Goal: Task Accomplishment & Management: Complete application form

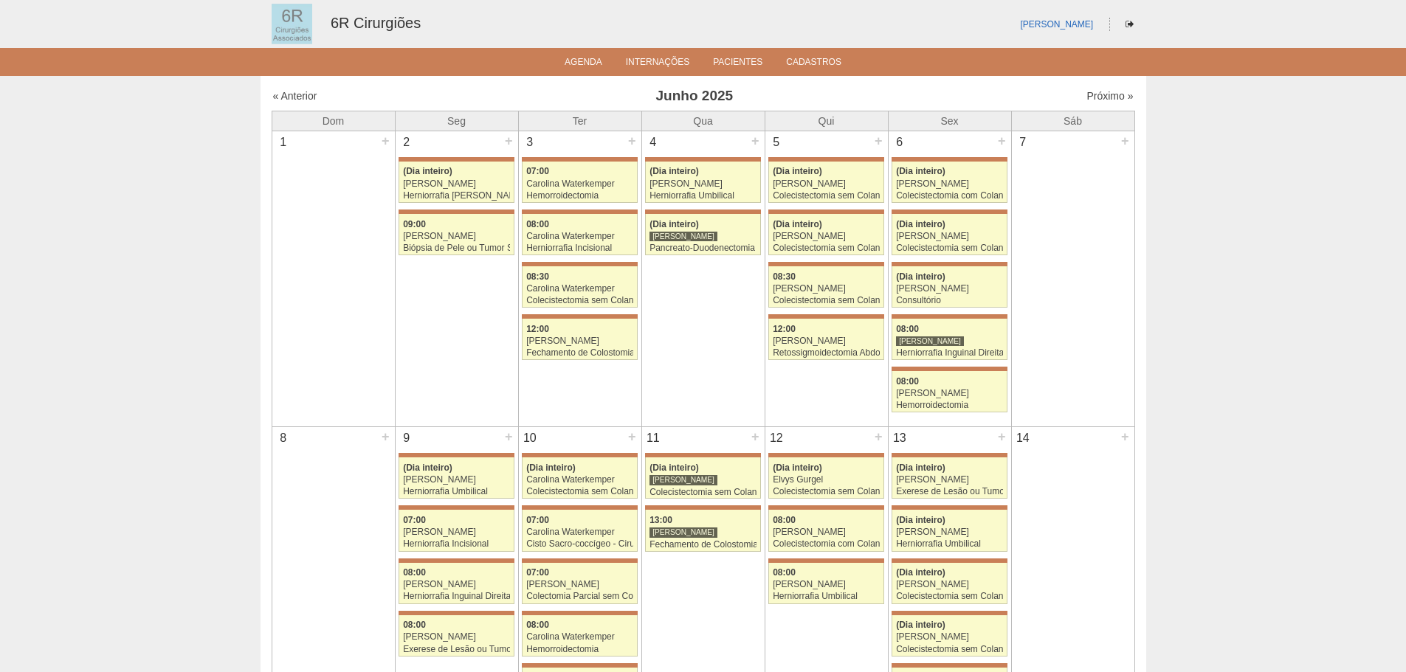
click at [1088, 104] on div "« Anterior Junho 2025 Próximo »" at bounding box center [704, 99] width 864 height 24
click at [1092, 101] on link "Próximo »" at bounding box center [1110, 96] width 47 height 12
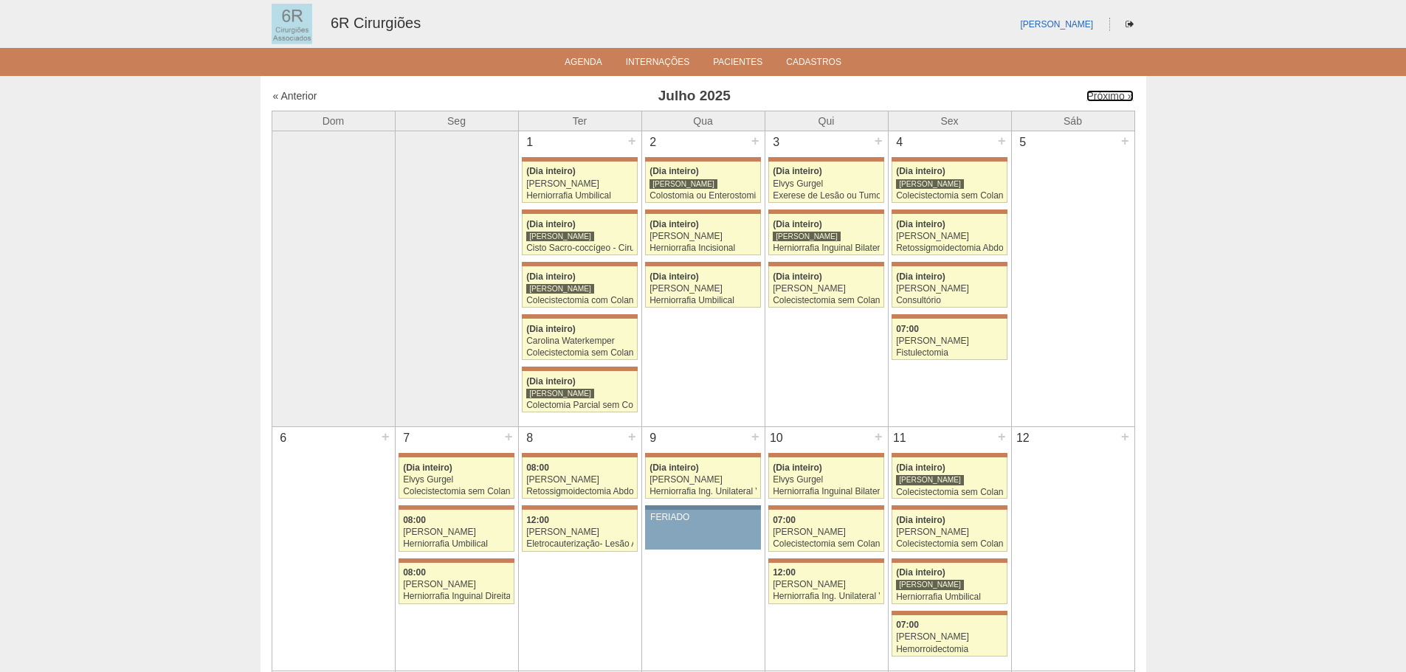
click at [1092, 101] on link "Próximo »" at bounding box center [1110, 96] width 47 height 12
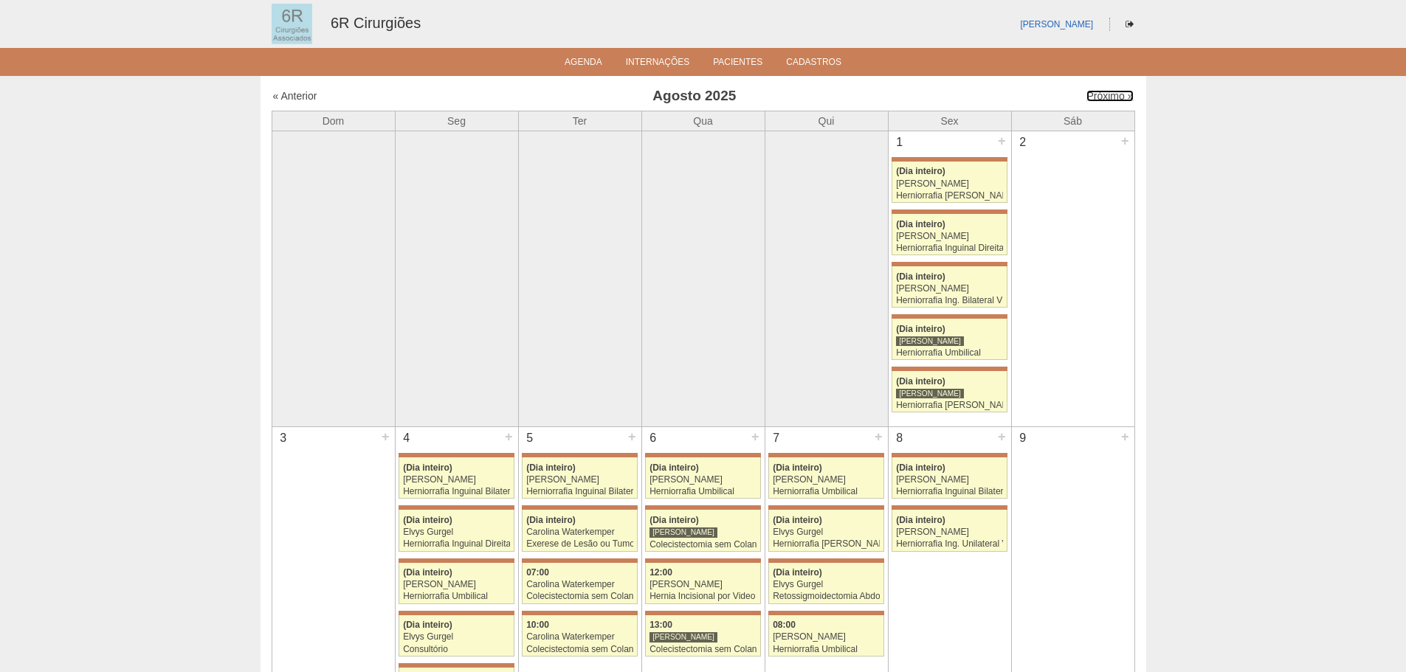
click at [1092, 101] on link "Próximo »" at bounding box center [1110, 96] width 47 height 12
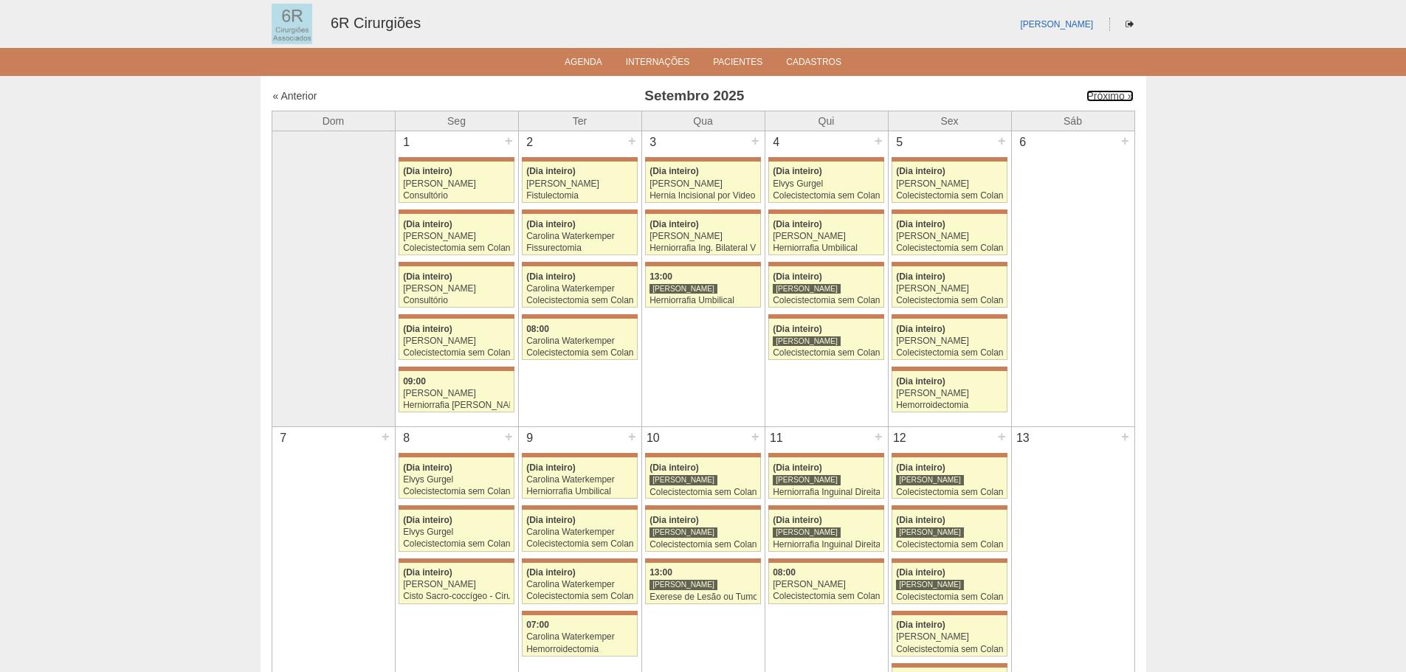
click at [1092, 101] on link "Próximo »" at bounding box center [1110, 96] width 47 height 12
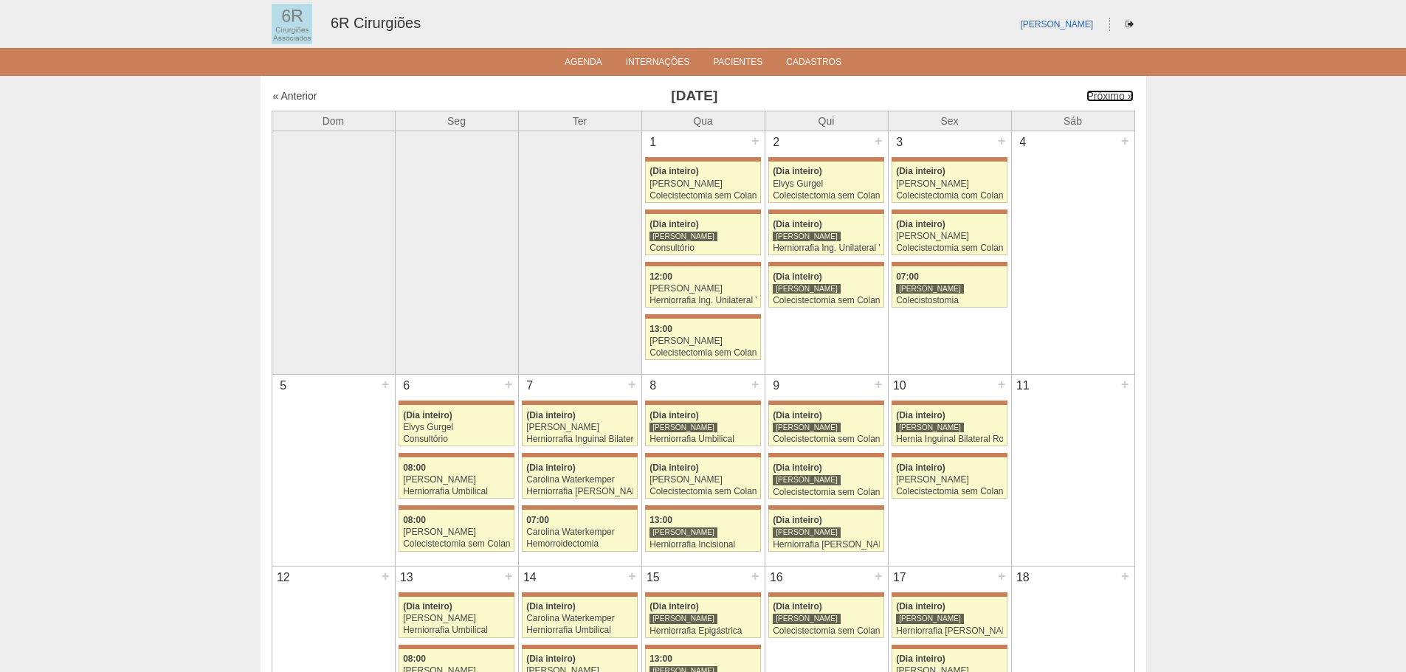
click at [1092, 101] on link "Próximo »" at bounding box center [1110, 96] width 47 height 12
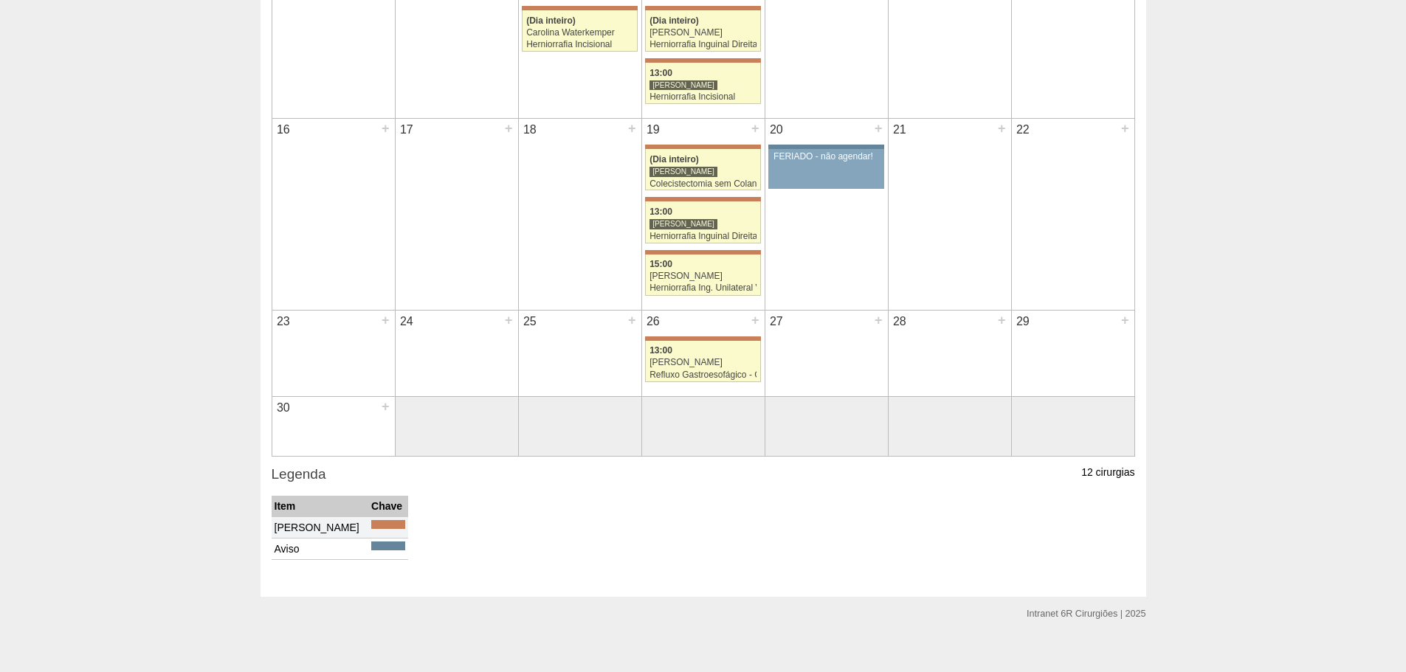
scroll to position [416, 0]
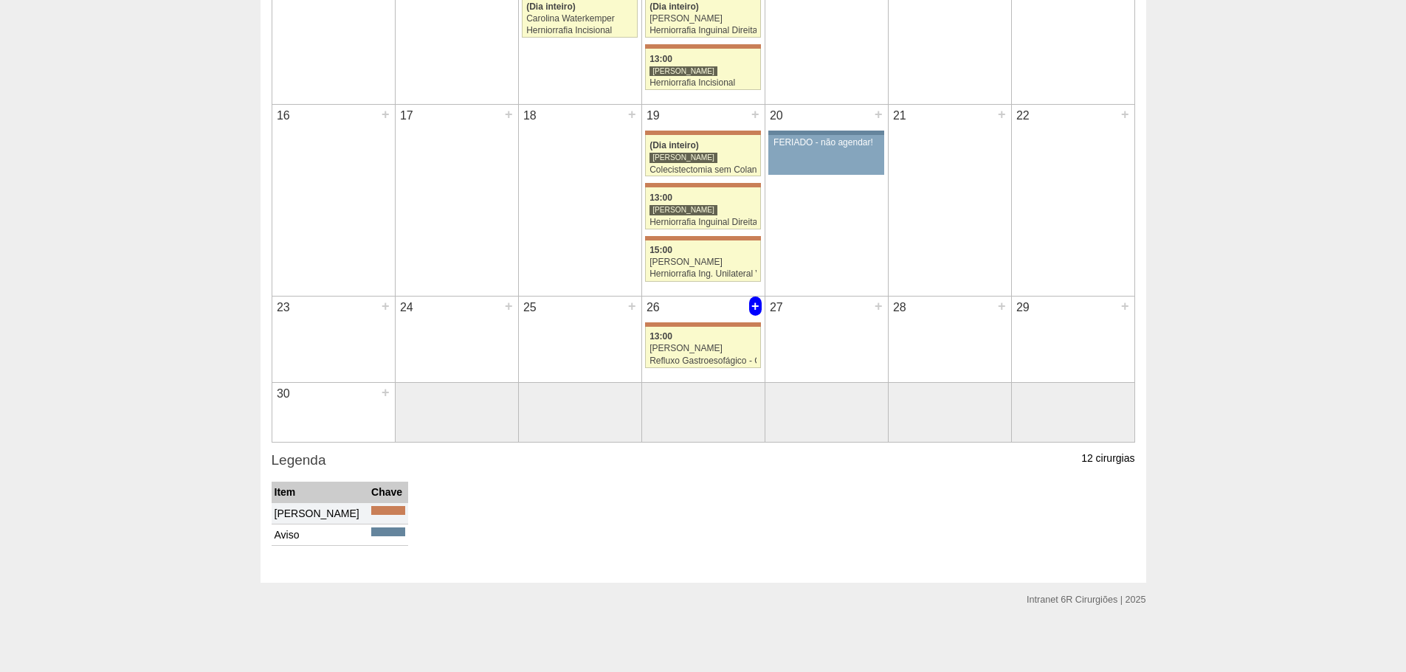
click at [753, 309] on div "+" at bounding box center [755, 306] width 13 height 19
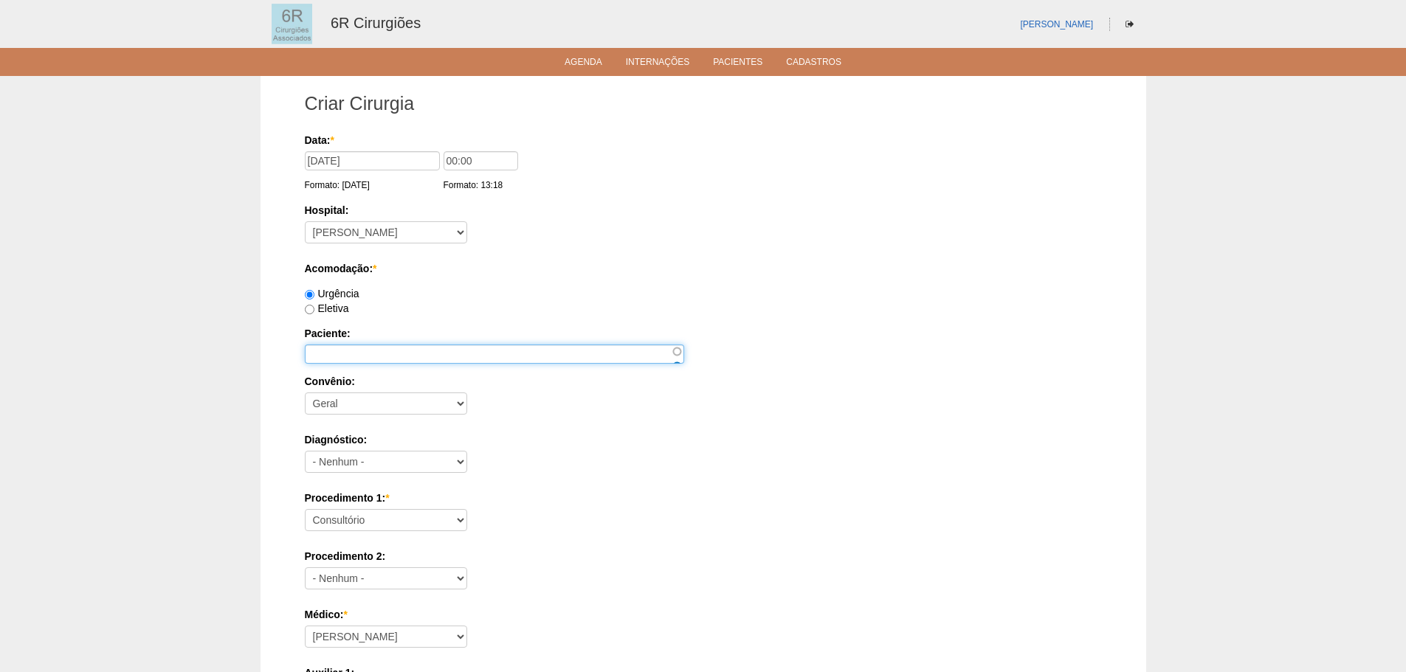
click at [452, 358] on input "Paciente:" at bounding box center [494, 354] width 379 height 19
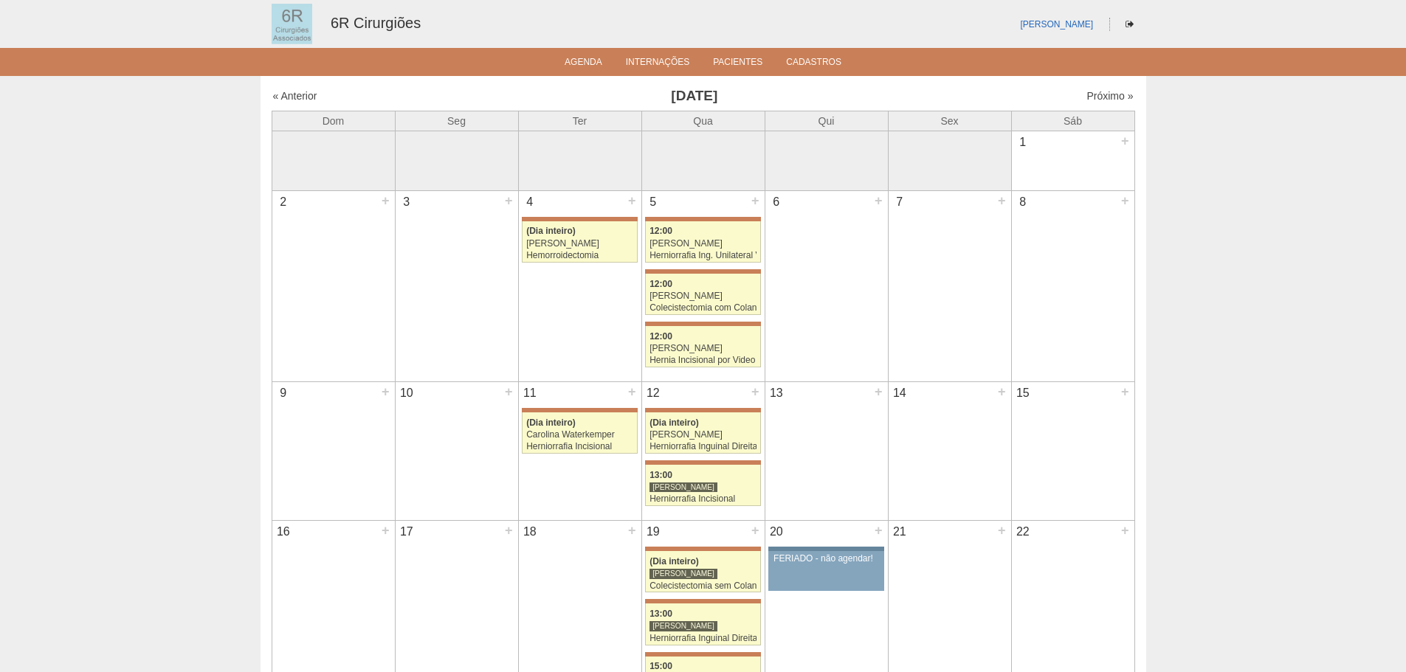
click at [1084, 103] on div "Próximo »" at bounding box center [1030, 96] width 207 height 15
click at [1092, 94] on link "Próximo »" at bounding box center [1110, 96] width 47 height 12
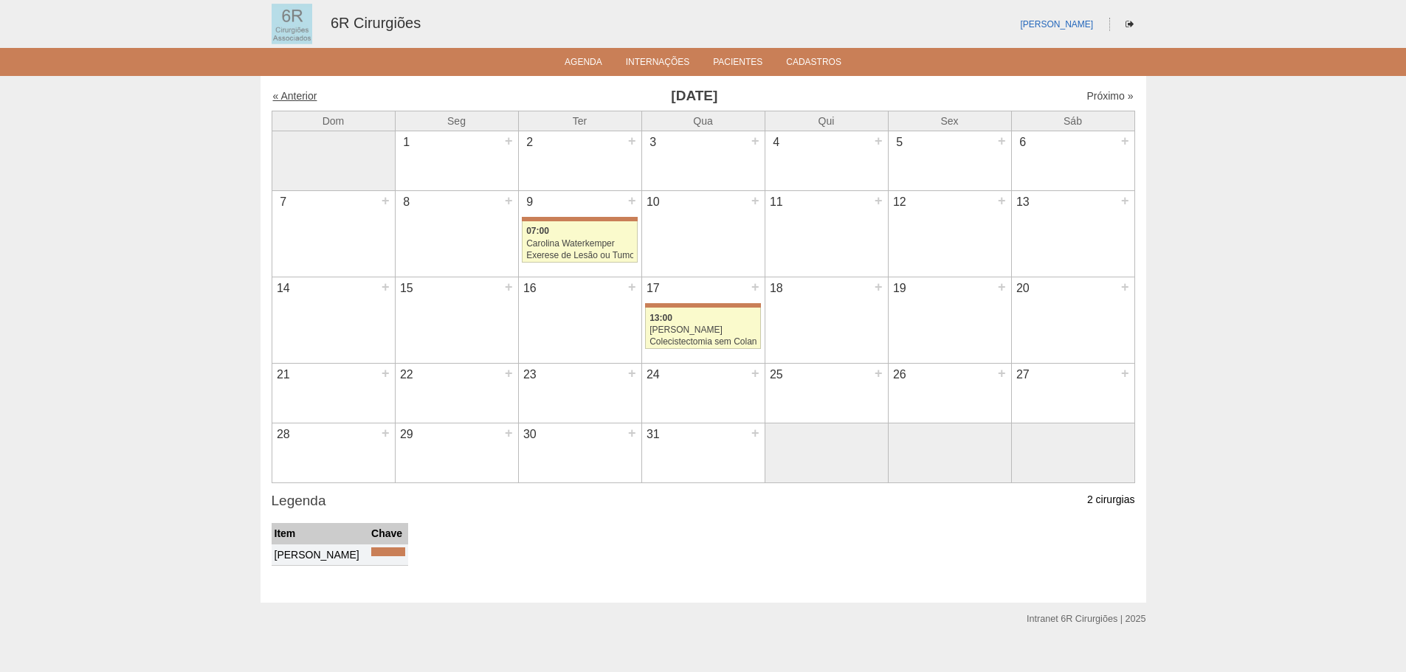
click at [311, 94] on link "« Anterior" at bounding box center [295, 96] width 44 height 12
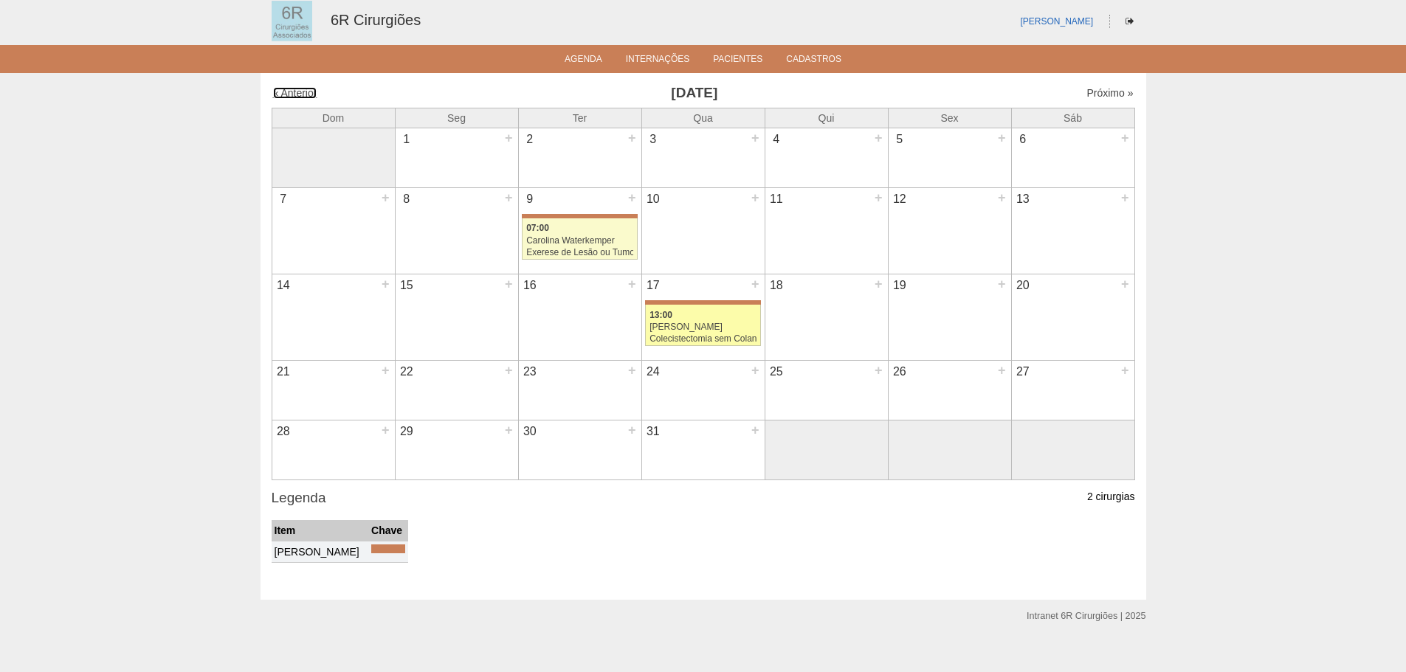
scroll to position [19, 0]
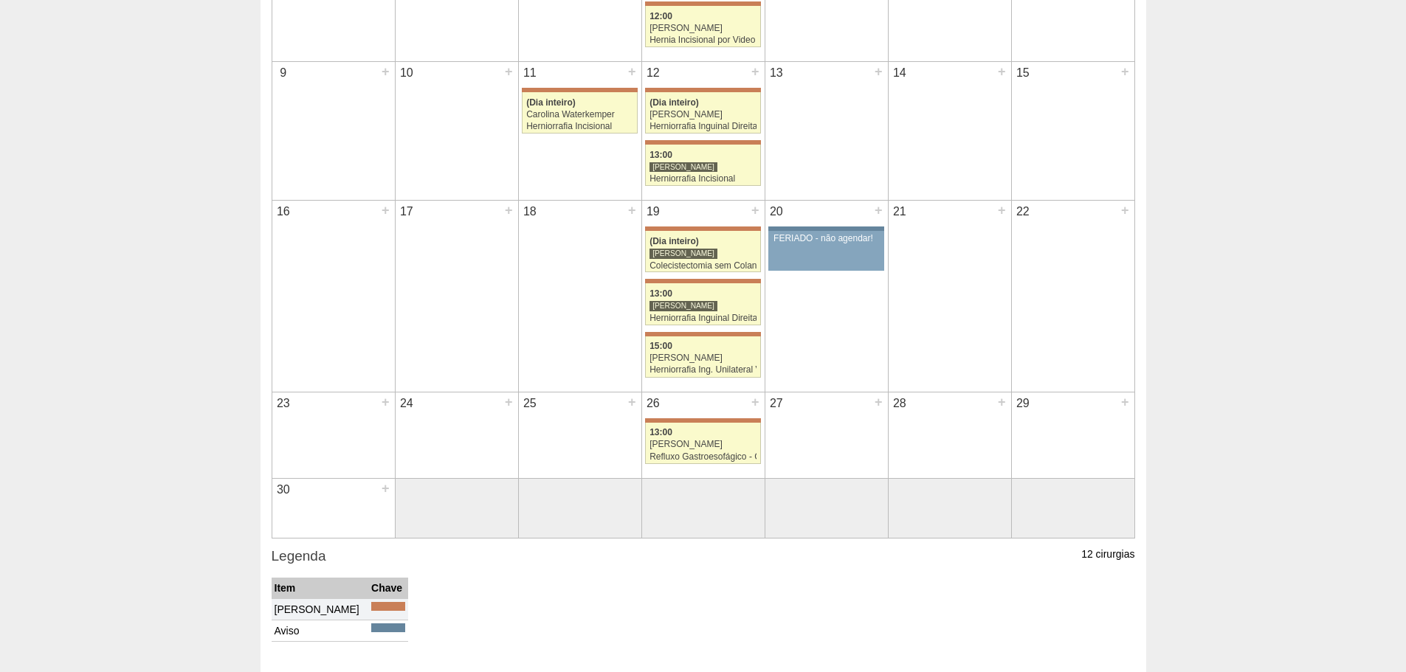
scroll to position [416, 0]
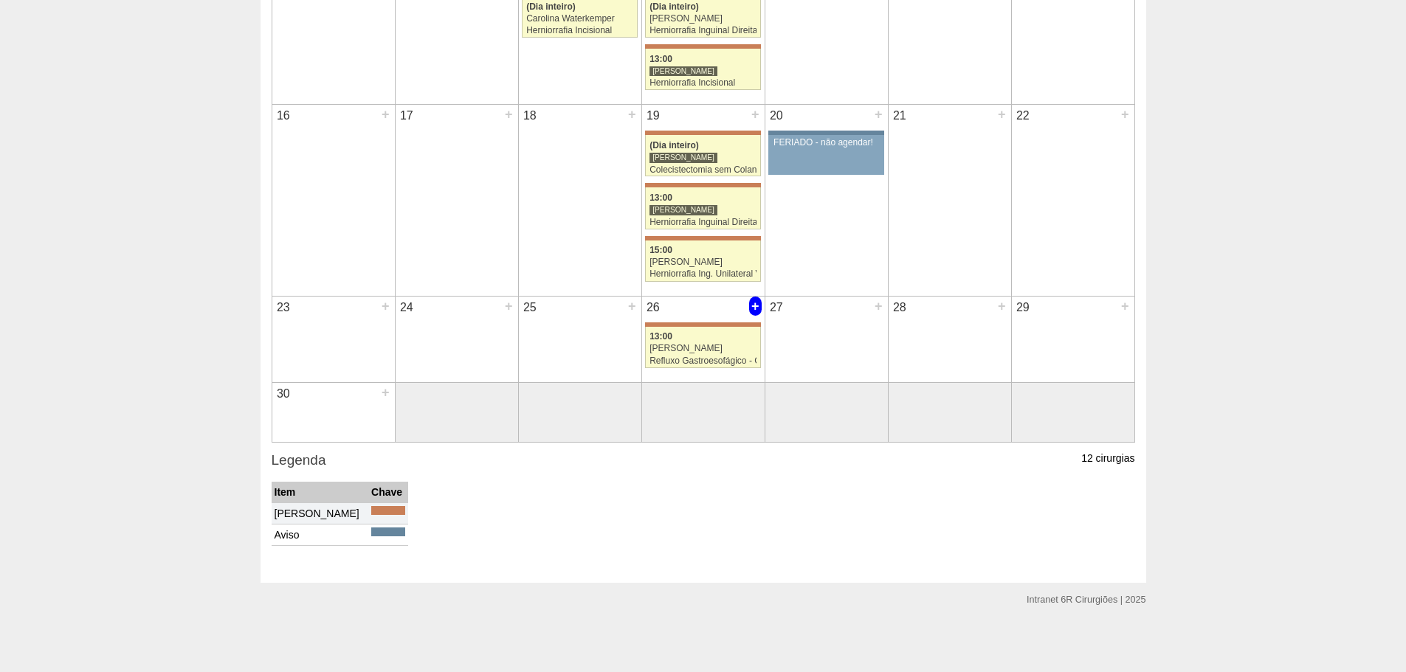
click at [753, 307] on div "+" at bounding box center [755, 306] width 13 height 19
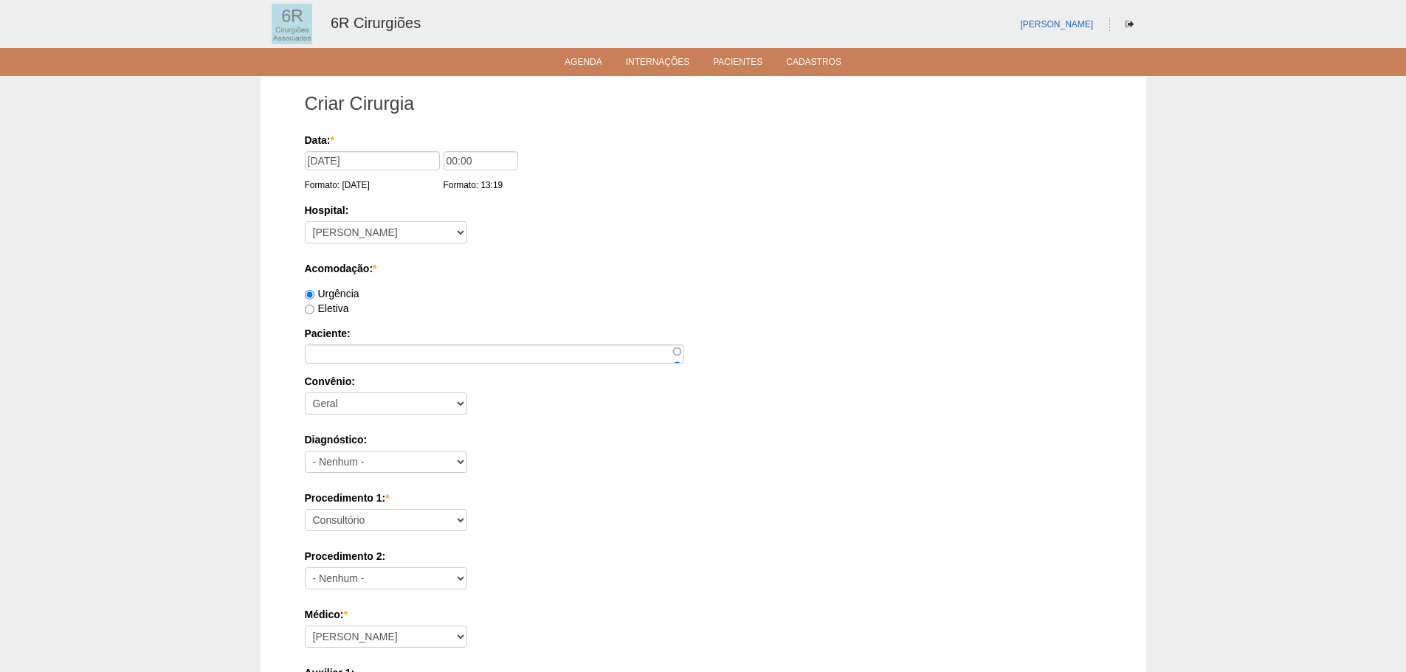
drag, startPoint x: 343, startPoint y: 366, endPoint x: 347, endPoint y: 359, distance: 8.3
click at [345, 363] on div "Data: * [DATE] Formato: [DATE] 00:00 Formato: 13:19 Hospital: - [GEOGRAPHIC_DAT…" at bounding box center [703, 635] width 797 height 1005
click at [357, 351] on input "Paciente:" at bounding box center [494, 354] width 379 height 19
paste input "[PERSON_NAME]"
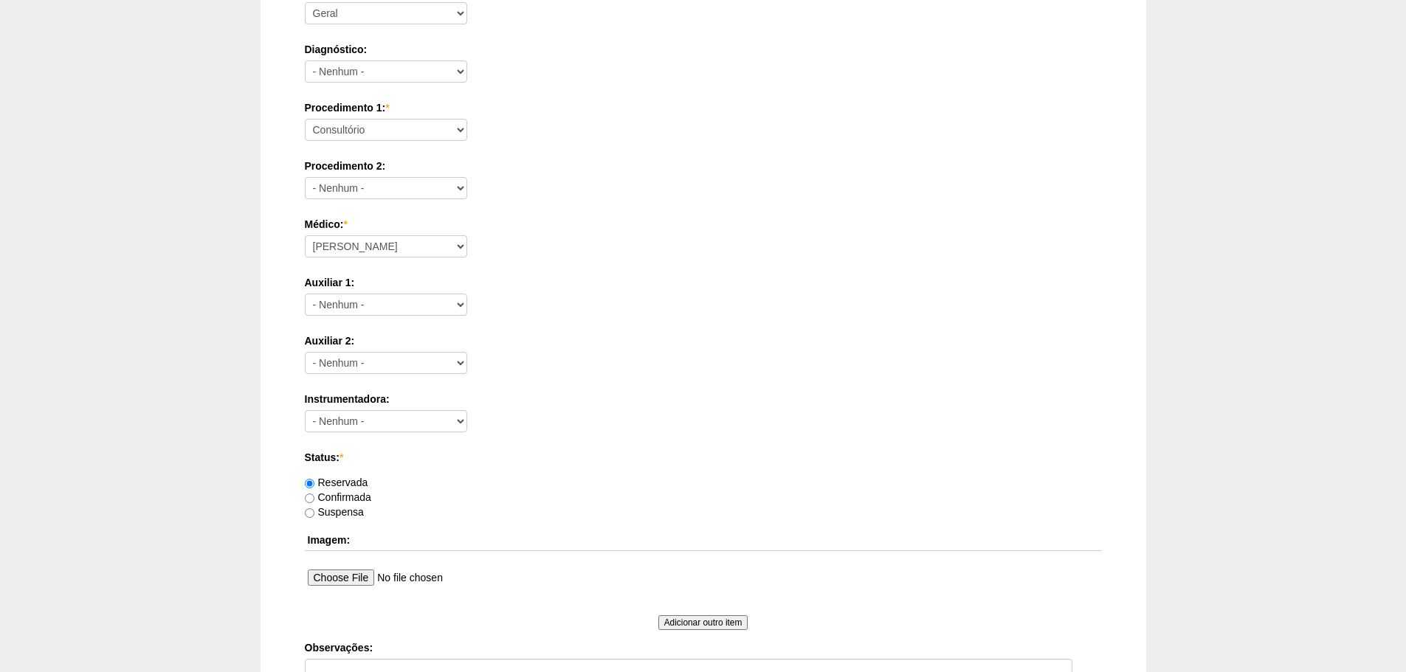
scroll to position [221, 0]
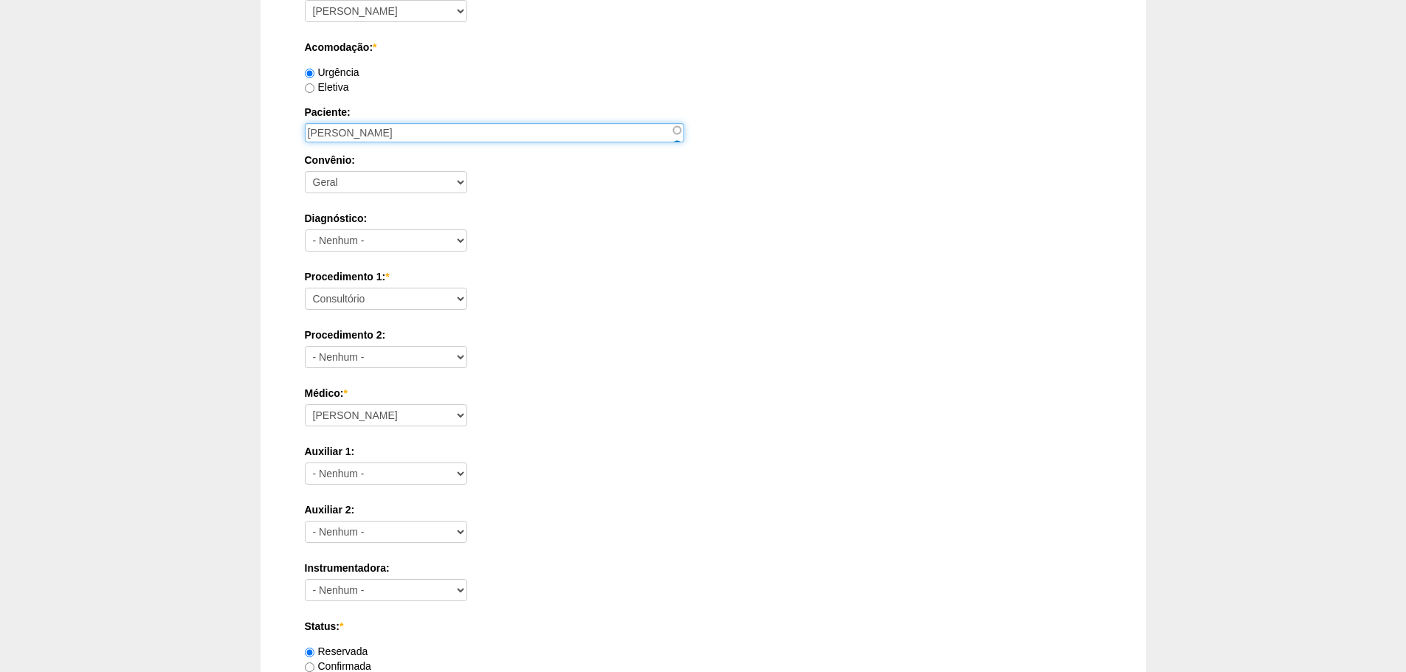
type input "[PERSON_NAME]"
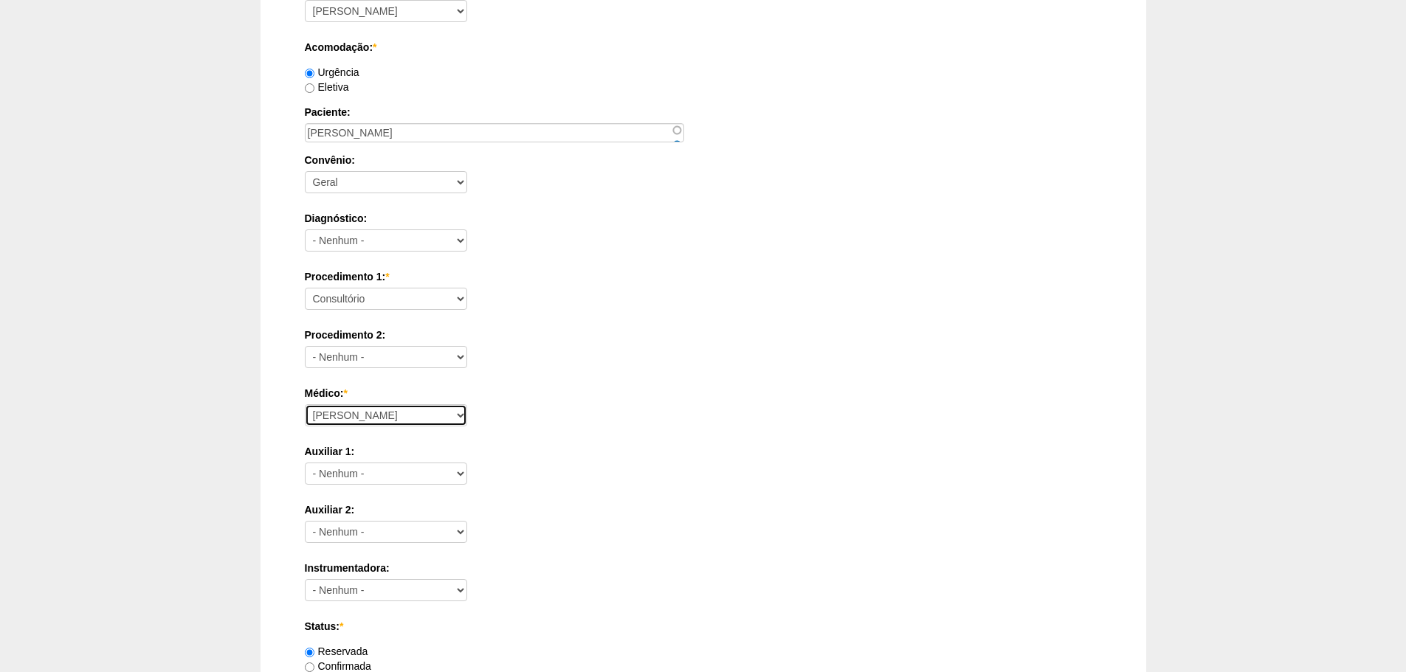
click at [382, 417] on select "[PERSON_NAME] Bariatricas [PERSON_NAME] [PERSON_NAME] [PERSON_NAME] [PERSON_NAM…" at bounding box center [386, 416] width 162 height 22
select select "76"
click at [305, 405] on select "[PERSON_NAME] Bariatricas [PERSON_NAME] [PERSON_NAME] [PERSON_NAME] [PERSON_NAM…" at bounding box center [386, 416] width 162 height 22
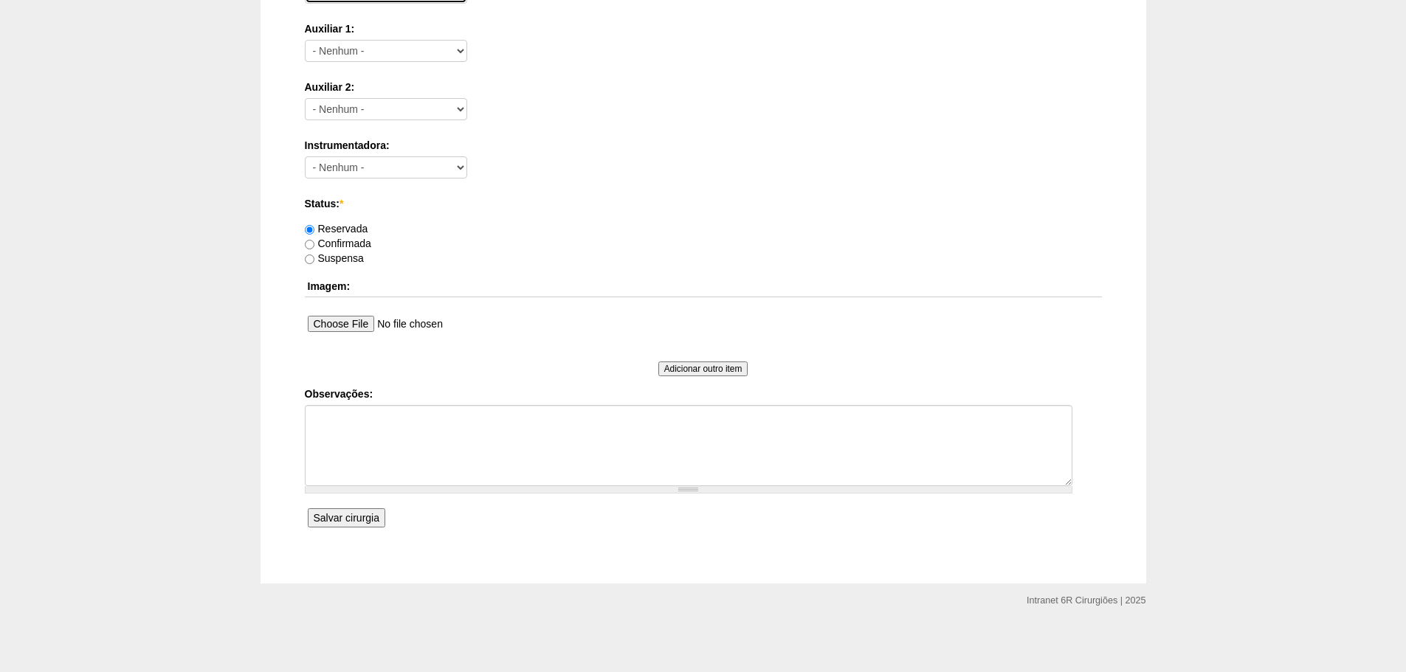
scroll to position [645, 0]
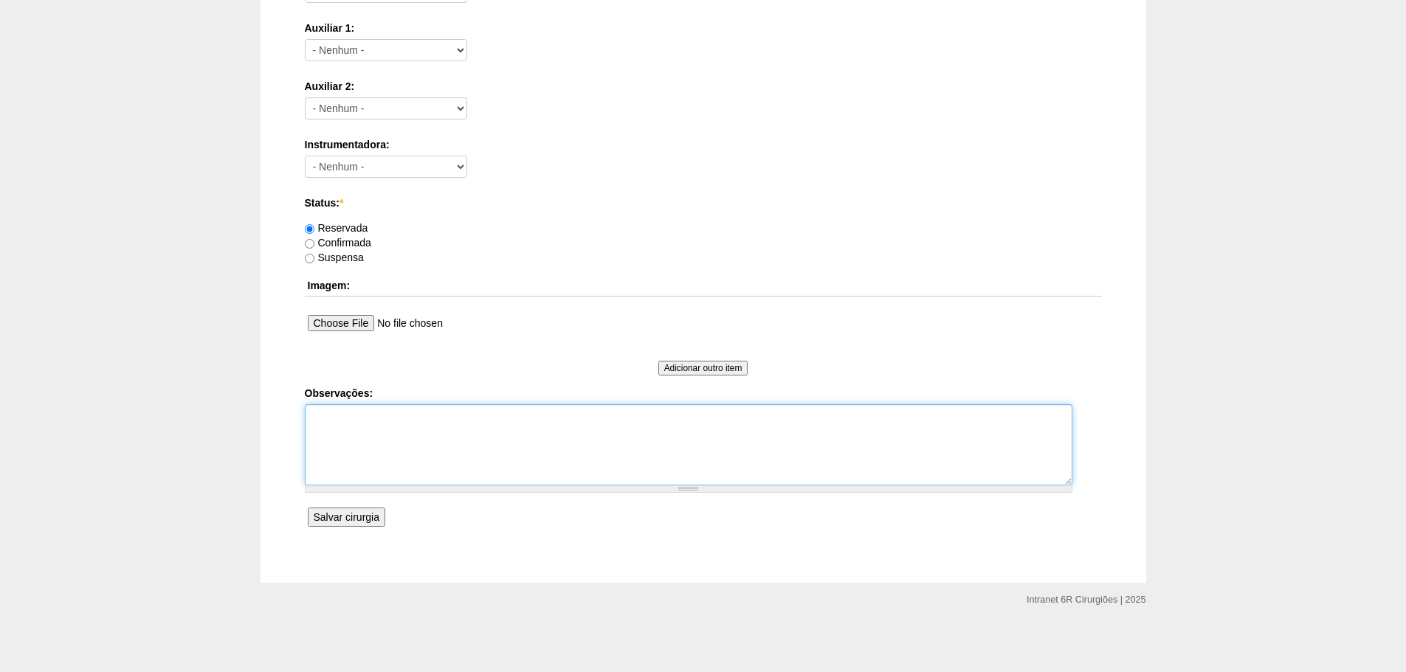
click at [411, 453] on textarea "Observações:" at bounding box center [689, 445] width 768 height 81
type textarea "HU COLO 1.6"
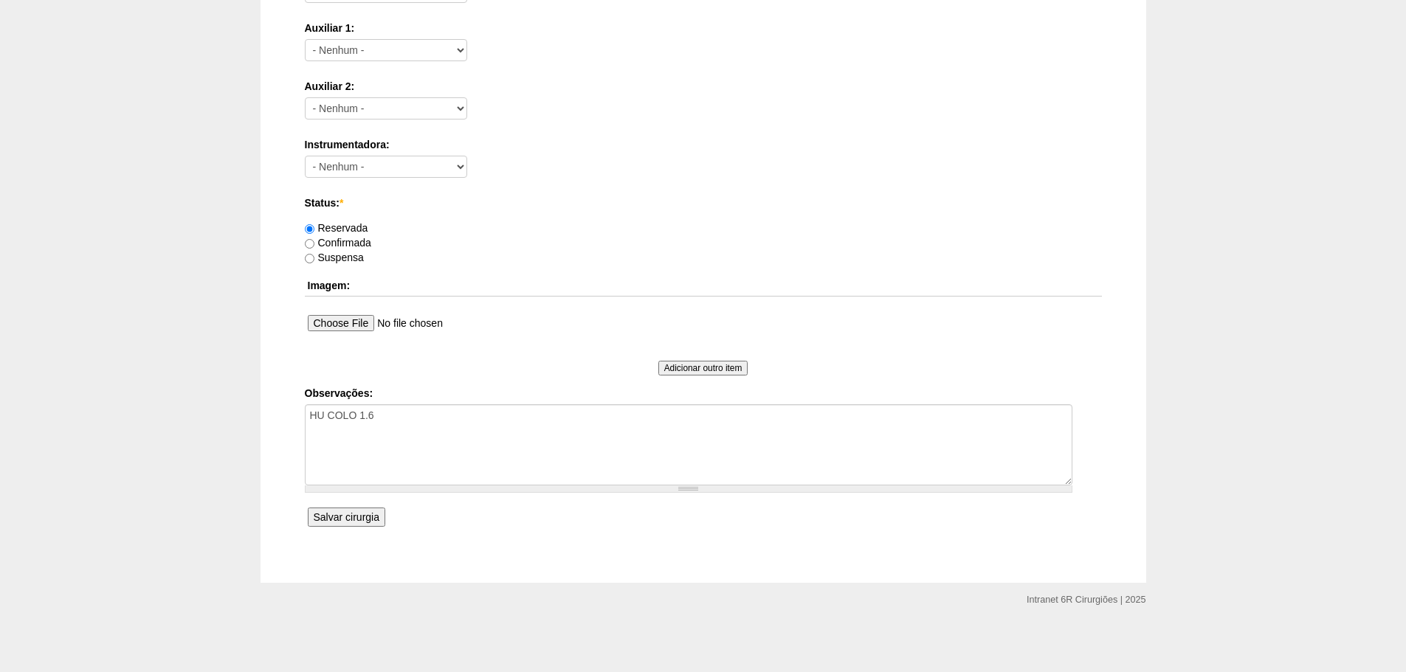
click at [378, 517] on input "Salvar cirurgia" at bounding box center [347, 517] width 78 height 19
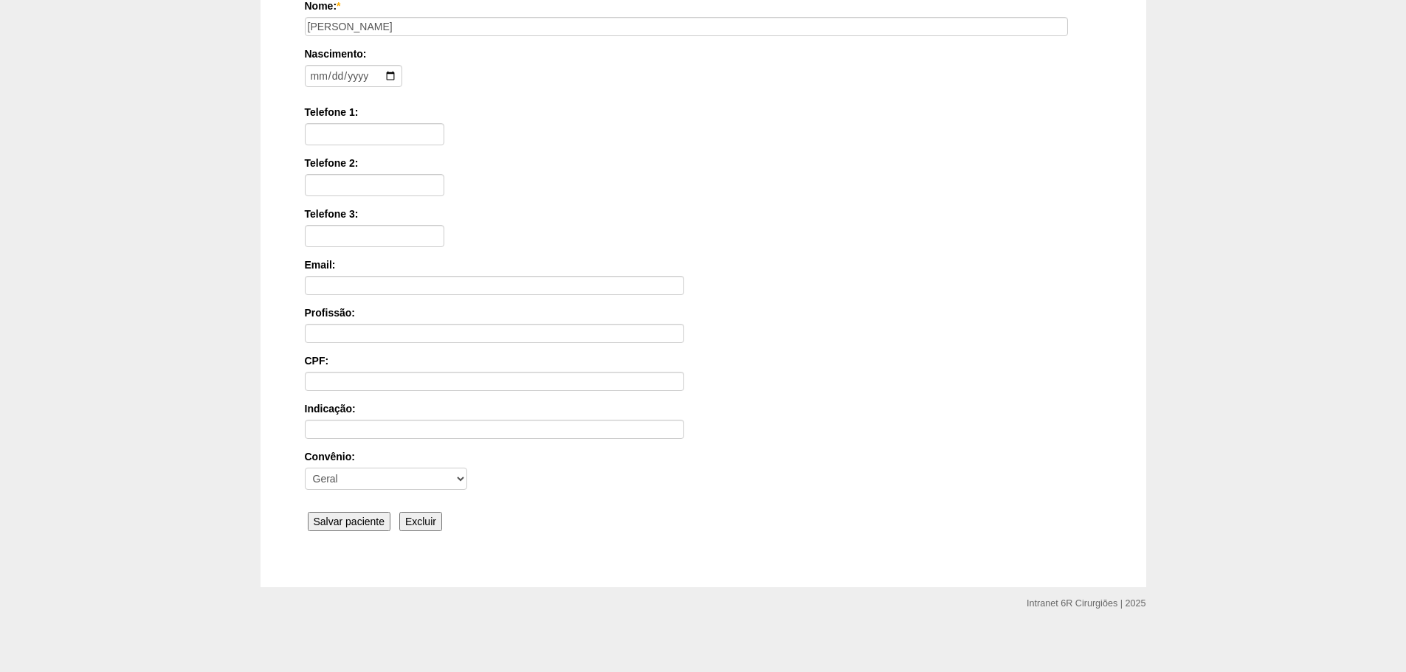
scroll to position [229, 0]
click at [367, 520] on input "Salvar paciente" at bounding box center [349, 517] width 83 height 19
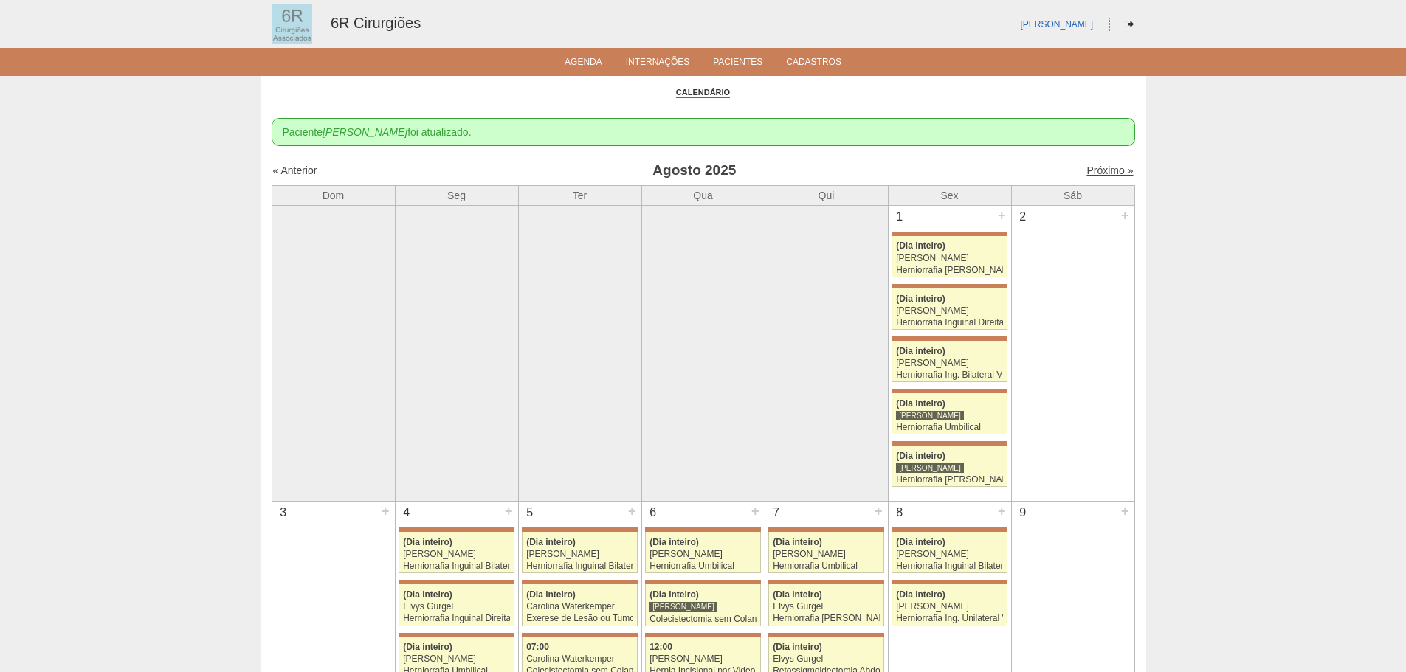
click at [1102, 171] on link "Próximo »" at bounding box center [1110, 171] width 47 height 12
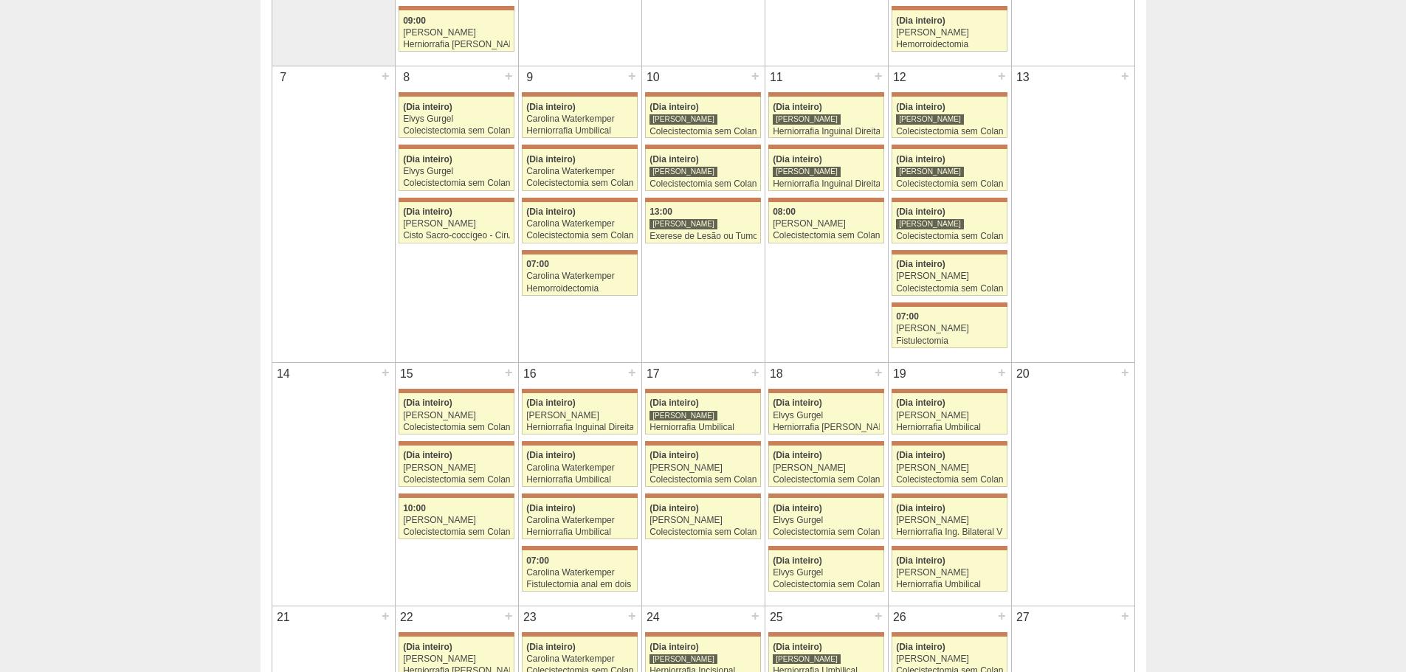
scroll to position [591, 0]
